Goal: Task Accomplishment & Management: Manage account settings

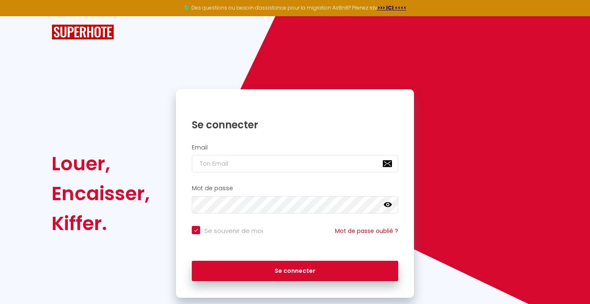
scroll to position [19, 0]
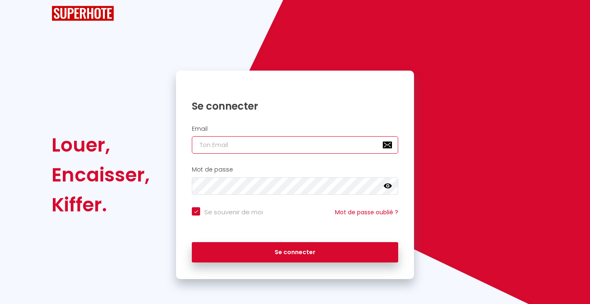
click at [230, 146] on input "email" at bounding box center [295, 144] width 206 height 17
type input "[PERSON_NAME][EMAIL_ADDRESS][DOMAIN_NAME]"
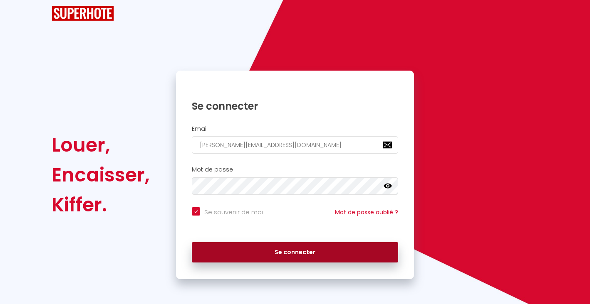
click at [262, 250] on button "Se connecter" at bounding box center [295, 252] width 206 height 21
checkbox input "true"
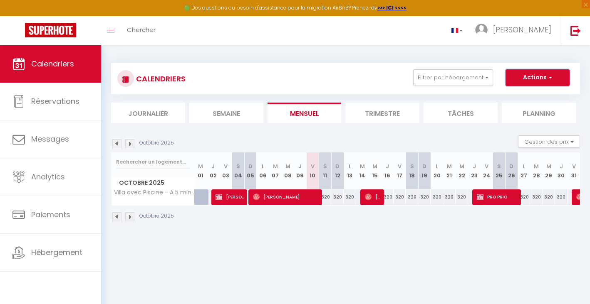
click at [526, 79] on button "Actions" at bounding box center [537, 77] width 64 height 17
click at [467, 91] on div "CALENDRIERS Filtrer par hébergement VLA / LES ANGLES ([GEOGRAPHIC_DATA]) Villa …" at bounding box center [345, 78] width 469 height 31
click at [536, 140] on button "Gestion des prix" at bounding box center [549, 142] width 62 height 12
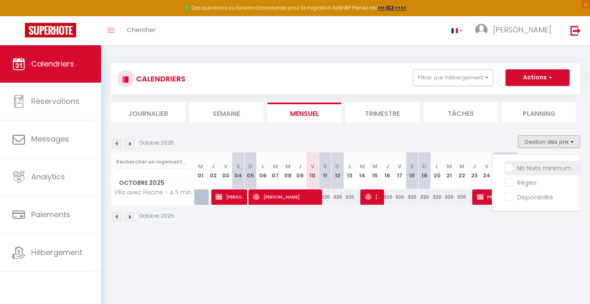
click at [508, 166] on input "Nb Nuits minimum" at bounding box center [541, 167] width 75 height 8
checkbox input "true"
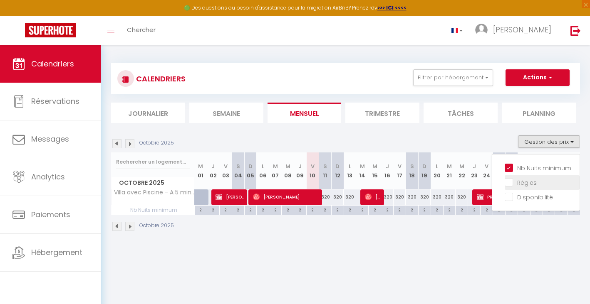
click at [509, 179] on input "Règles" at bounding box center [541, 182] width 75 height 8
checkbox input "true"
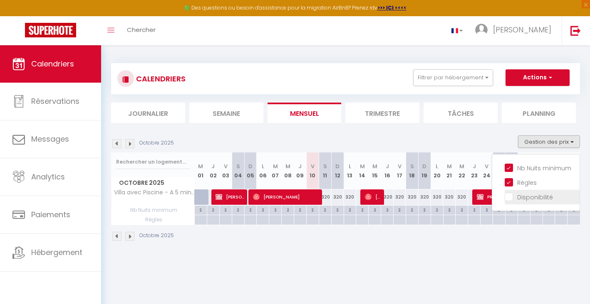
click at [511, 196] on input "Disponibilité" at bounding box center [541, 197] width 75 height 8
checkbox input "true"
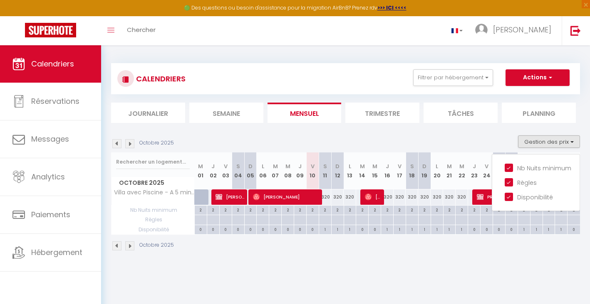
click at [469, 144] on div "Octobre 2025 Gestion des prix Nb Nuits minimum Règles Disponibilité" at bounding box center [345, 144] width 469 height 17
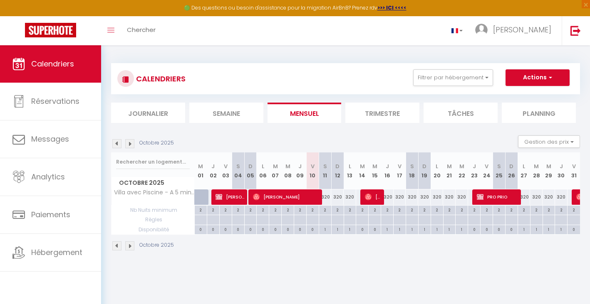
click at [327, 197] on div "320" at bounding box center [325, 197] width 12 height 15
click at [323, 198] on div "320" at bounding box center [325, 197] width 12 height 15
click at [333, 198] on div "320" at bounding box center [337, 197] width 12 height 15
click at [326, 204] on div "320" at bounding box center [325, 197] width 12 height 15
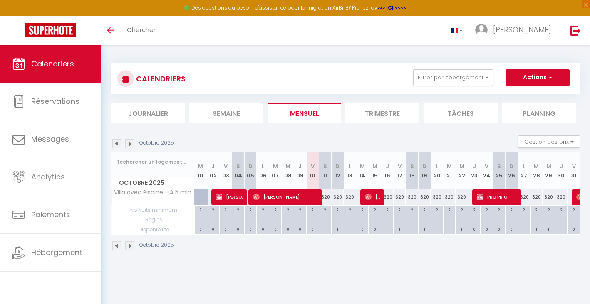
type input "320"
type input "Sam 11 Octobre 2025"
type input "Dim 12 Octobre 2025"
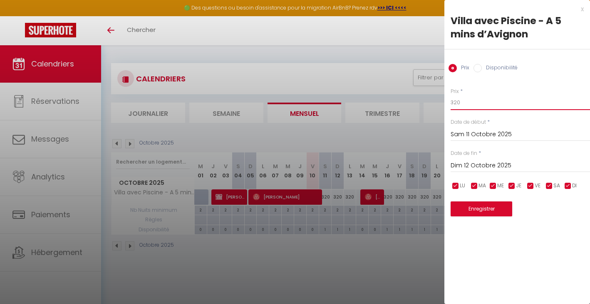
click at [456, 102] on input "320" at bounding box center [519, 102] width 139 height 15
type input "290"
click at [490, 163] on input "Dim 12 Octobre 2025" at bounding box center [519, 166] width 139 height 11
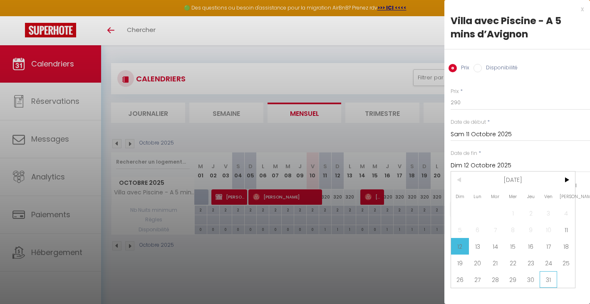
click at [546, 277] on span "31" at bounding box center [548, 280] width 18 height 17
type input "Ven 31 Octobre 2025"
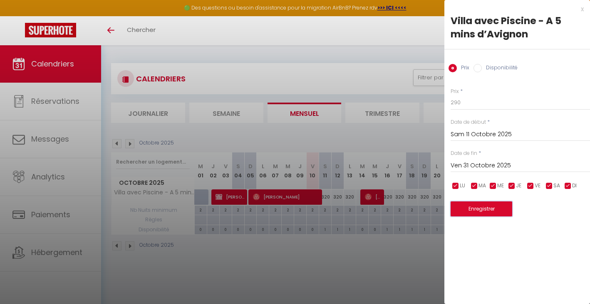
click at [495, 213] on button "Enregistrer" at bounding box center [481, 209] width 62 height 15
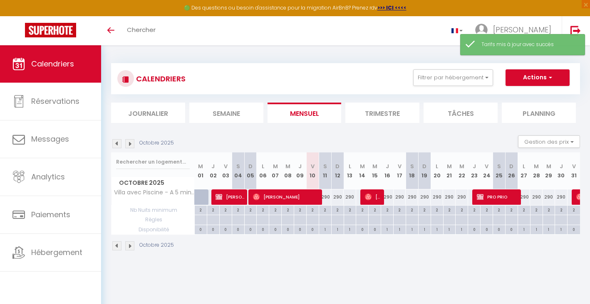
click at [327, 210] on div "2" at bounding box center [325, 210] width 12 height 8
type input "2"
type input "Sam 11 Octobre 2025"
type input "Dim 12 Octobre 2025"
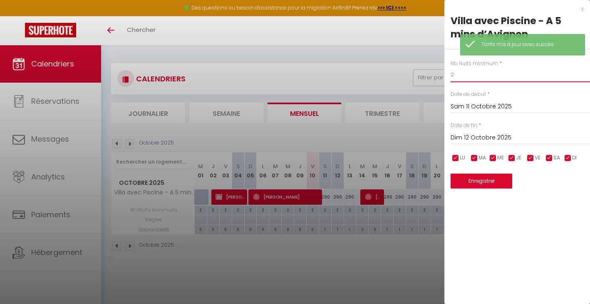
click at [459, 74] on input "2" at bounding box center [519, 74] width 139 height 15
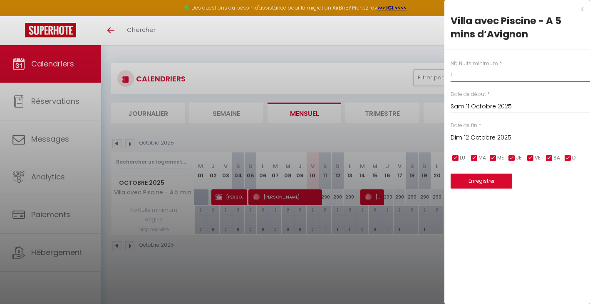
type input "1"
click at [481, 135] on input "Dim 12 Octobre 2025" at bounding box center [519, 138] width 139 height 11
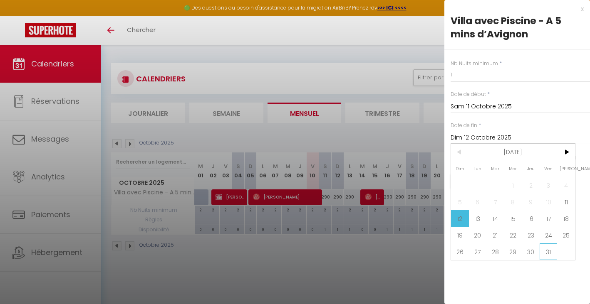
click at [548, 255] on span "31" at bounding box center [548, 252] width 18 height 17
type input "Ven 31 Octobre 2025"
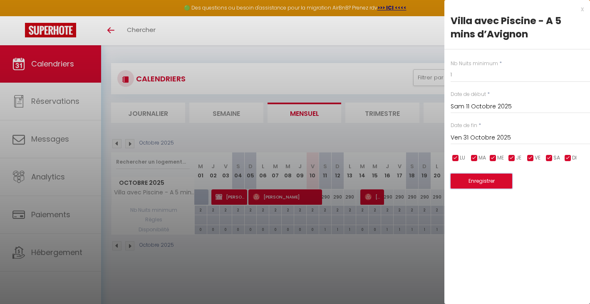
click at [497, 182] on button "Enregistrer" at bounding box center [481, 181] width 62 height 15
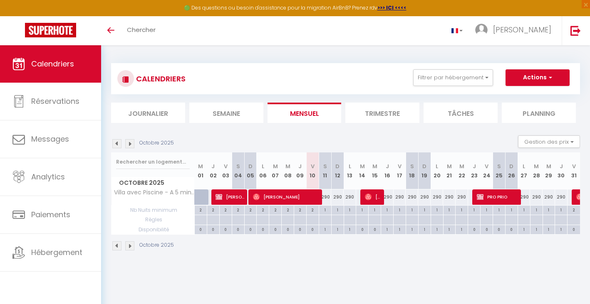
click at [382, 112] on li "Trimestre" at bounding box center [382, 113] width 74 height 20
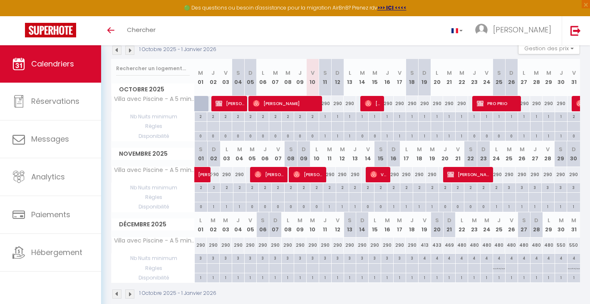
scroll to position [94, 0]
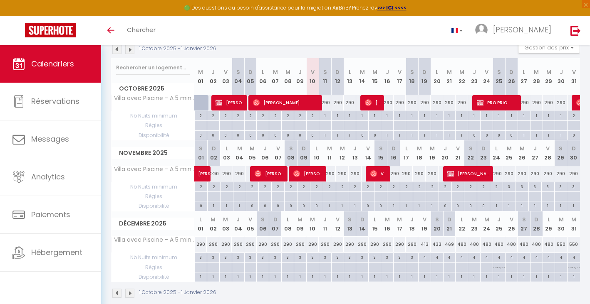
click at [509, 185] on div "3" at bounding box center [509, 187] width 12 height 8
type input "3"
type input "Mar 25 Novembre 2025"
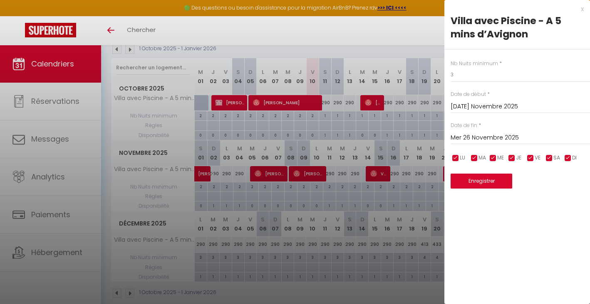
click at [489, 134] on input "Mer 26 Novembre 2025" at bounding box center [519, 138] width 139 height 11
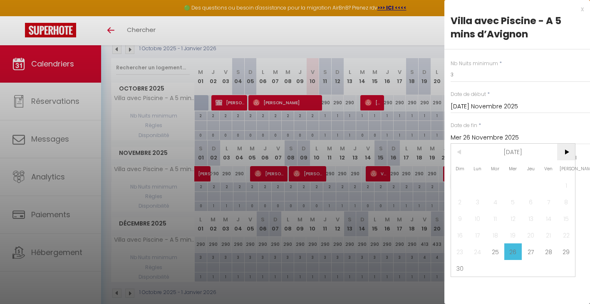
click at [563, 152] on span ">" at bounding box center [566, 152] width 18 height 17
click at [531, 219] on span "18" at bounding box center [530, 218] width 18 height 17
type input "Jeu 18 Décembre 2025"
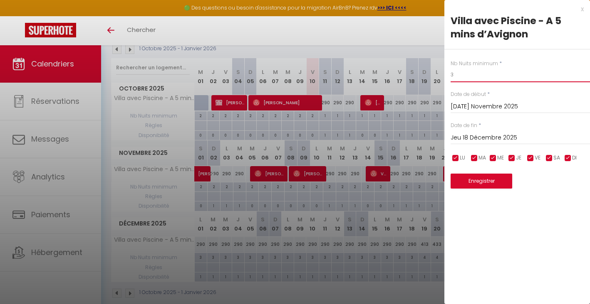
click at [471, 78] on input "3" at bounding box center [519, 74] width 139 height 15
type input "2"
click at [476, 181] on button "Enregistrer" at bounding box center [481, 181] width 62 height 15
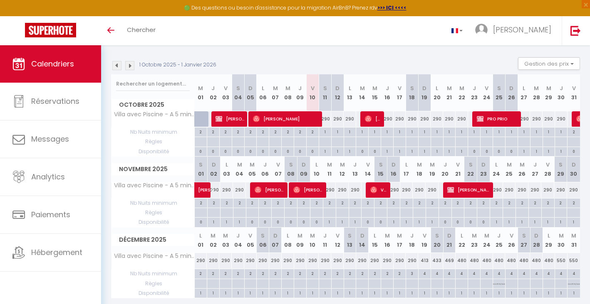
scroll to position [72, 0]
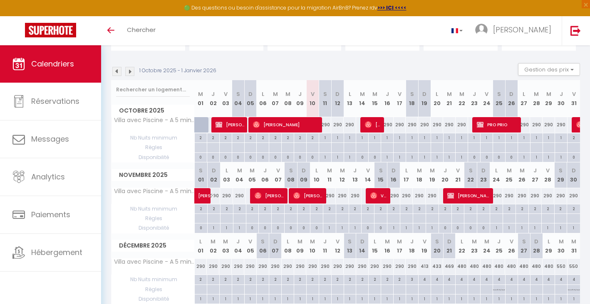
click at [128, 73] on img at bounding box center [129, 71] width 9 height 9
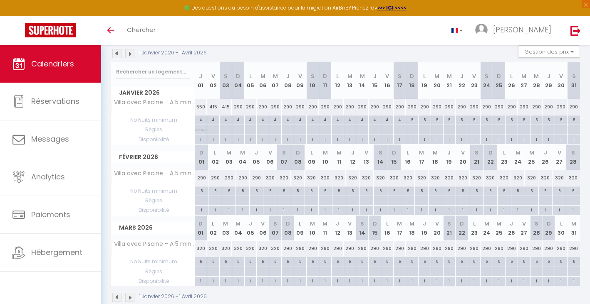
scroll to position [89, 0]
click at [132, 53] on img at bounding box center [129, 54] width 9 height 9
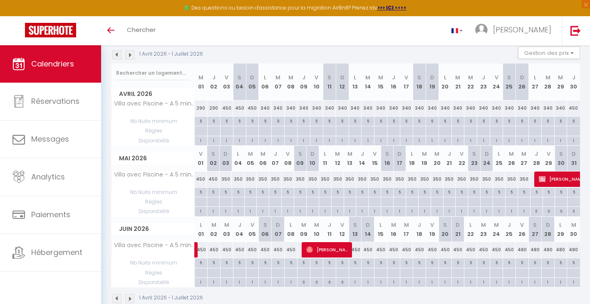
click at [128, 54] on img at bounding box center [129, 54] width 9 height 9
